Goal: Task Accomplishment & Management: Use online tool/utility

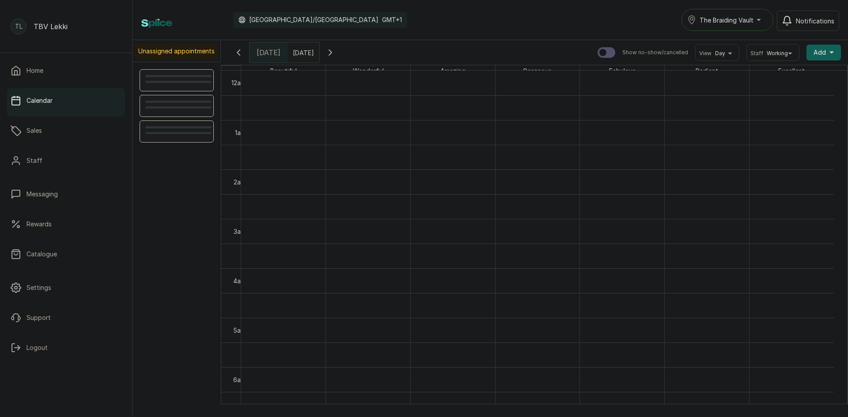
scroll to position [297, 0]
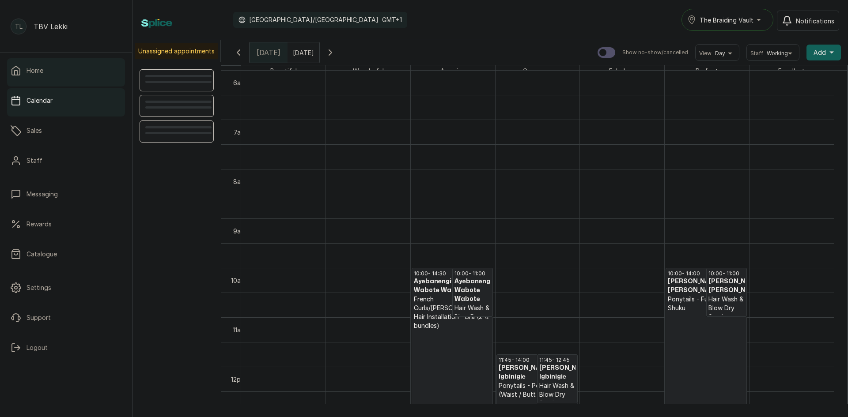
click at [78, 63] on link "Home" at bounding box center [66, 70] width 118 height 25
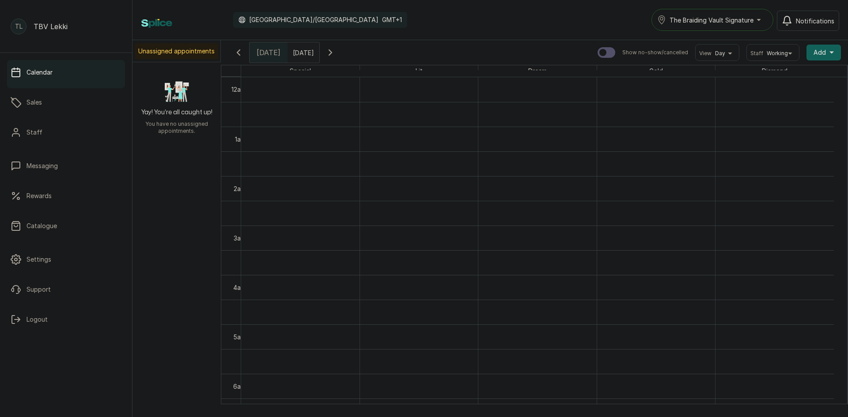
click at [702, 20] on span "The Braiding Vault Signature" at bounding box center [712, 19] width 84 height 9
click at [737, 53] on li "The Braiding Vault" at bounding box center [717, 59] width 132 height 18
click at [263, 49] on span "[DATE]" at bounding box center [269, 52] width 24 height 11
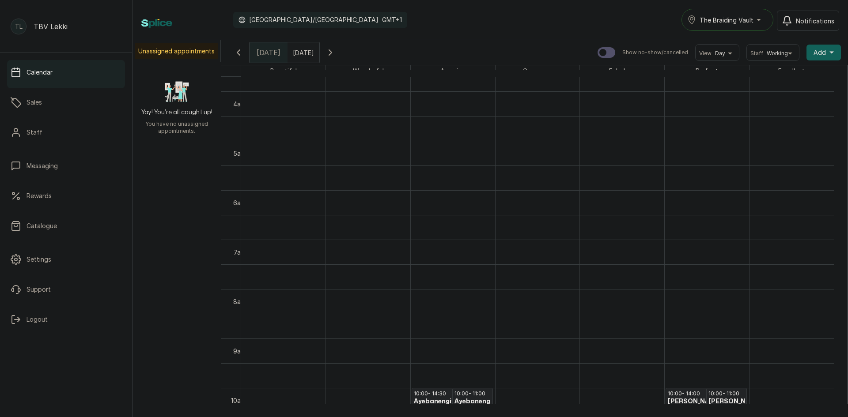
click at [336, 53] on icon "button" at bounding box center [330, 52] width 11 height 11
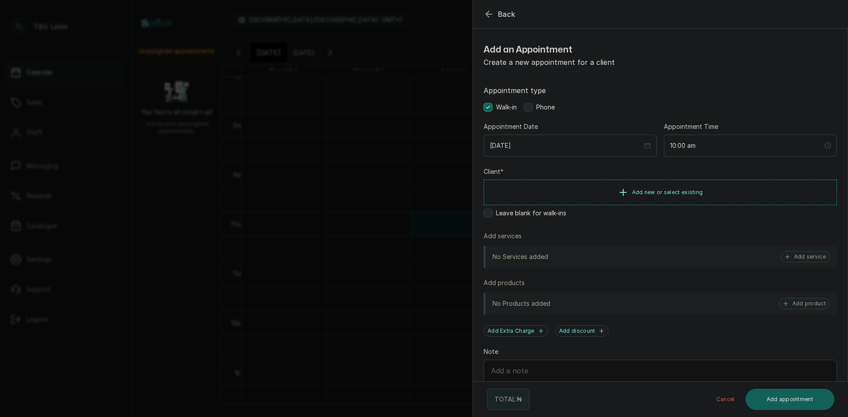
click at [541, 110] on span "Phone" at bounding box center [545, 107] width 19 height 9
click at [659, 195] on span "Add new or select existing" at bounding box center [667, 192] width 71 height 7
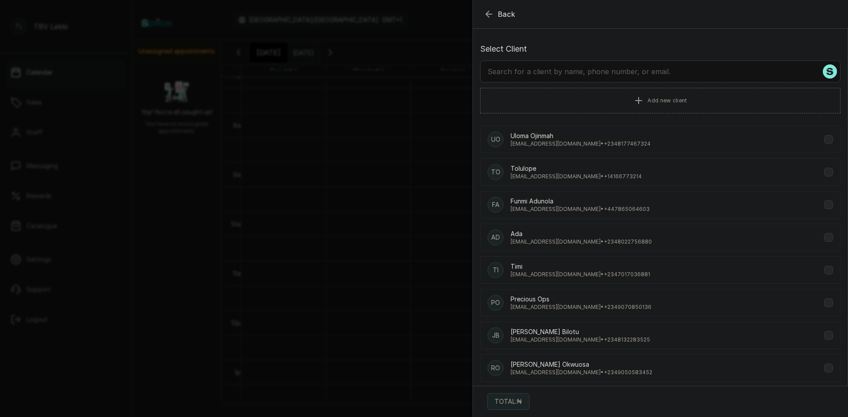
click at [636, 76] on input "text" at bounding box center [660, 72] width 360 height 22
type input "imeh"
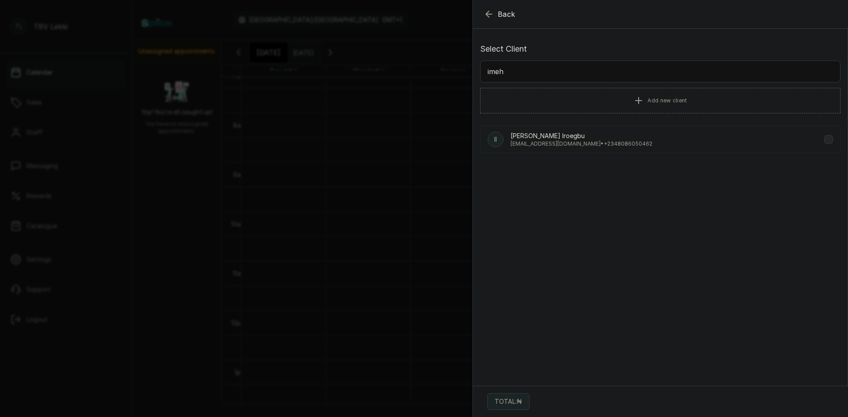
click at [538, 147] on p "[EMAIL_ADDRESS][DOMAIN_NAME] • [PHONE_NUMBER]" at bounding box center [582, 143] width 142 height 7
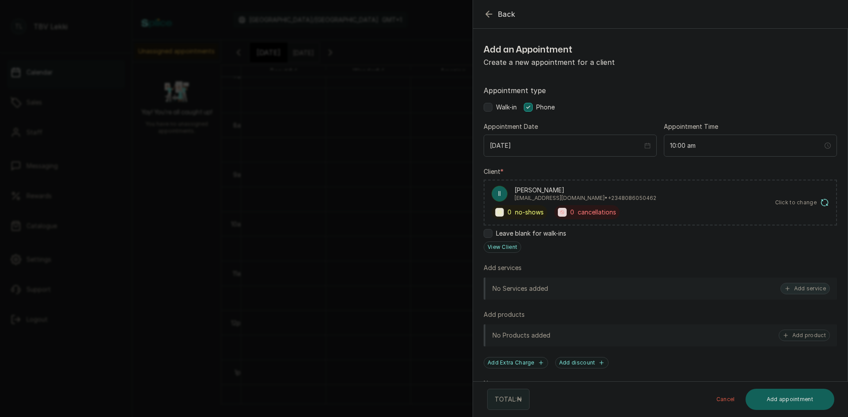
click at [809, 284] on button "Add service" at bounding box center [804, 288] width 49 height 11
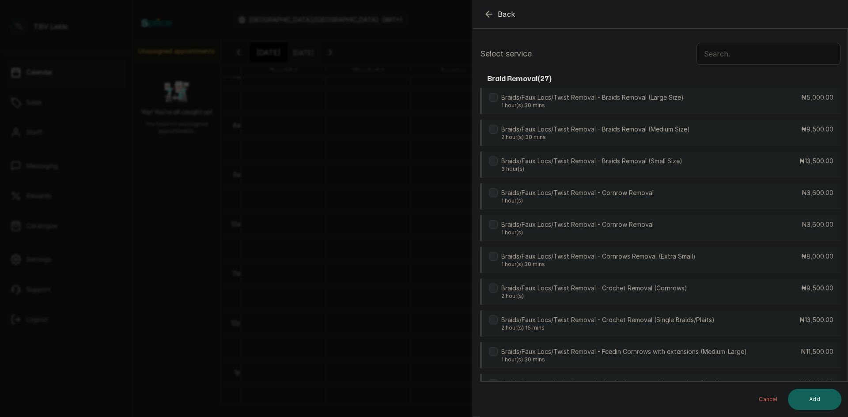
click at [791, 49] on input "text" at bounding box center [768, 54] width 144 height 22
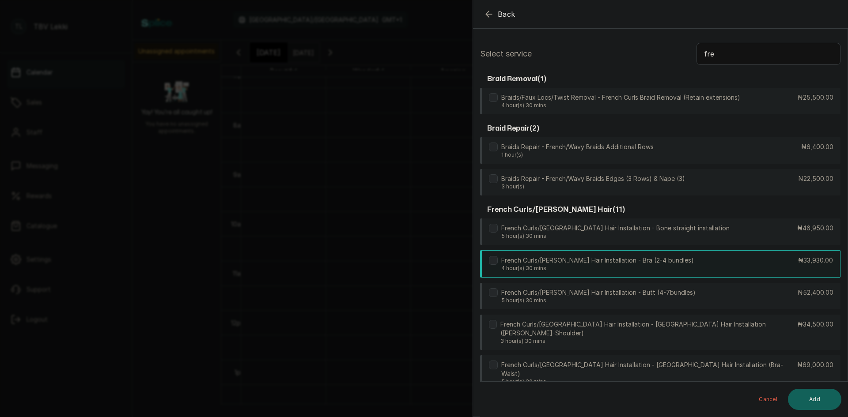
type input "fre"
click at [573, 263] on p "French Curls/[PERSON_NAME] Hair Installation - Bra (2-4 bundles)" at bounding box center [597, 260] width 193 height 9
click at [813, 397] on button "Add" at bounding box center [814, 399] width 53 height 21
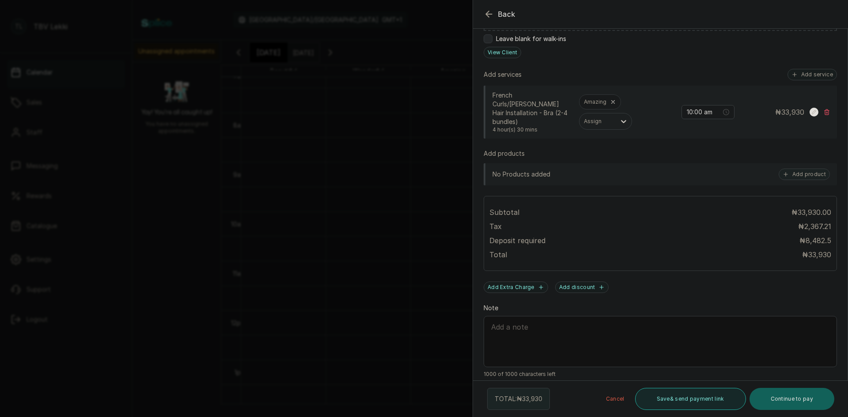
click at [697, 398] on button "Save & send payment link" at bounding box center [690, 399] width 111 height 22
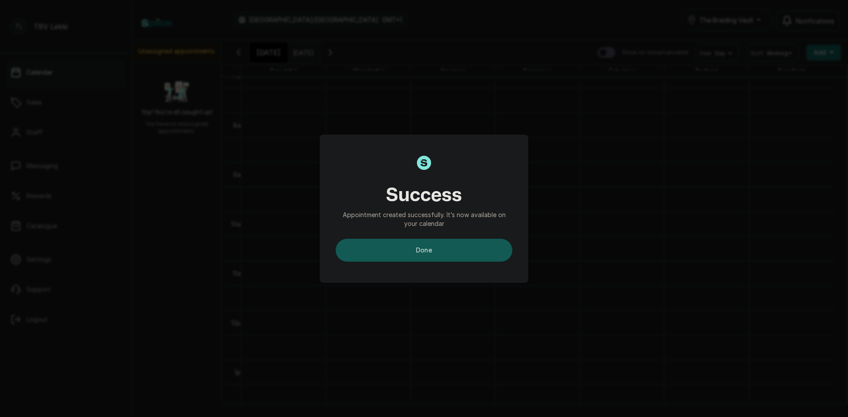
click at [464, 248] on button "done" at bounding box center [424, 250] width 177 height 23
